Goal: Submit feedback/report problem

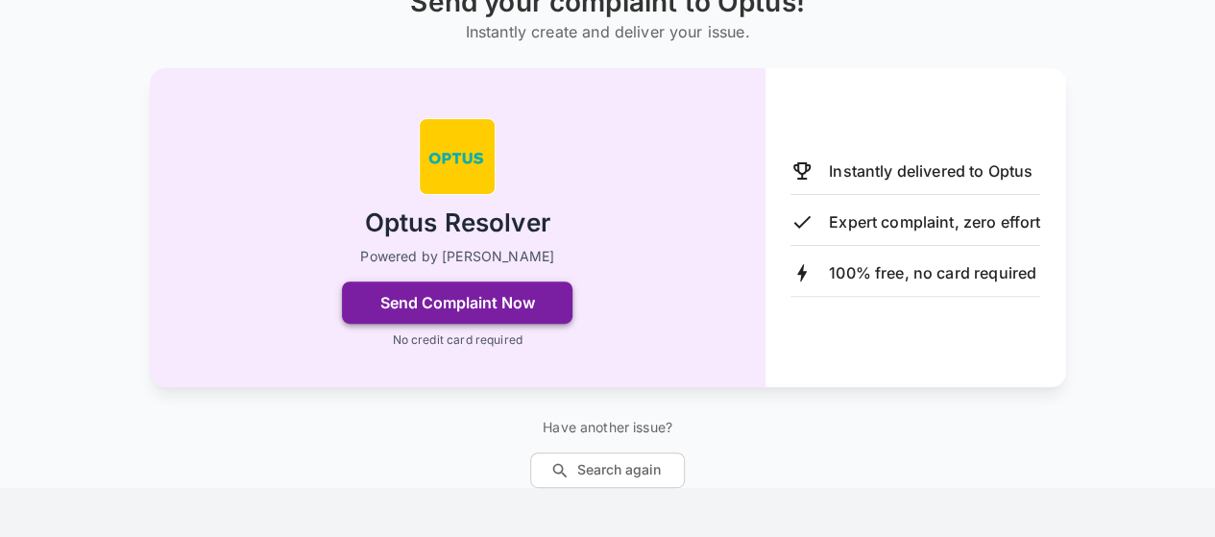
click at [559, 301] on button "Send Complaint Now" at bounding box center [457, 302] width 231 height 42
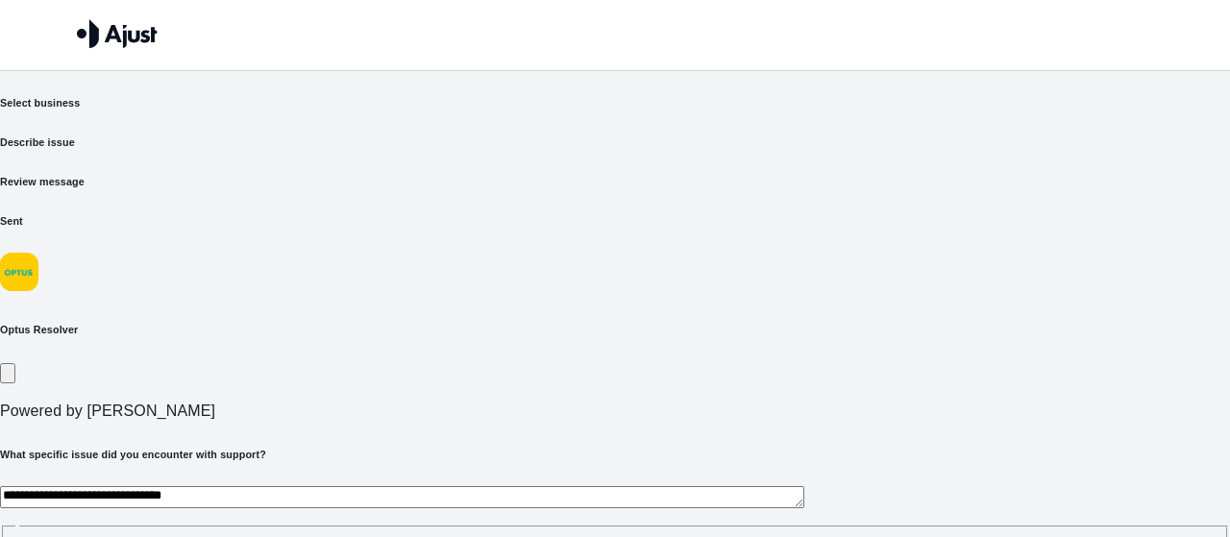
click at [739, 174] on h6 "Review message" at bounding box center [615, 181] width 1230 height 15
click at [567, 486] on textarea at bounding box center [402, 497] width 804 height 22
click at [273, 110] on h6 "Select business" at bounding box center [615, 102] width 1230 height 15
